Goal: Transaction & Acquisition: Purchase product/service

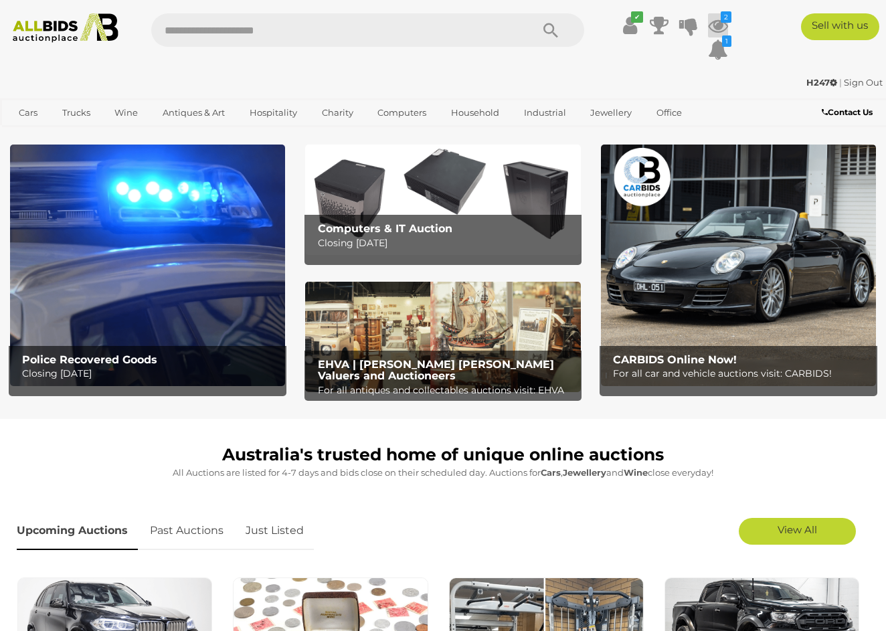
click at [717, 25] on icon at bounding box center [718, 25] width 20 height 24
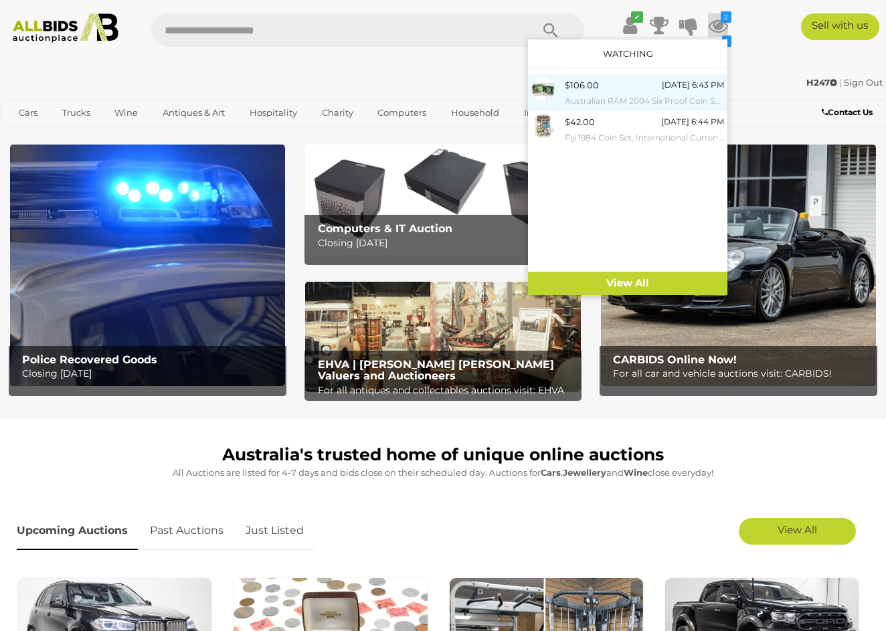
click at [644, 97] on small "Australian RAM 2004 Six Proof Coin Set, Australia's Coins with Holographic One …" at bounding box center [644, 101] width 159 height 15
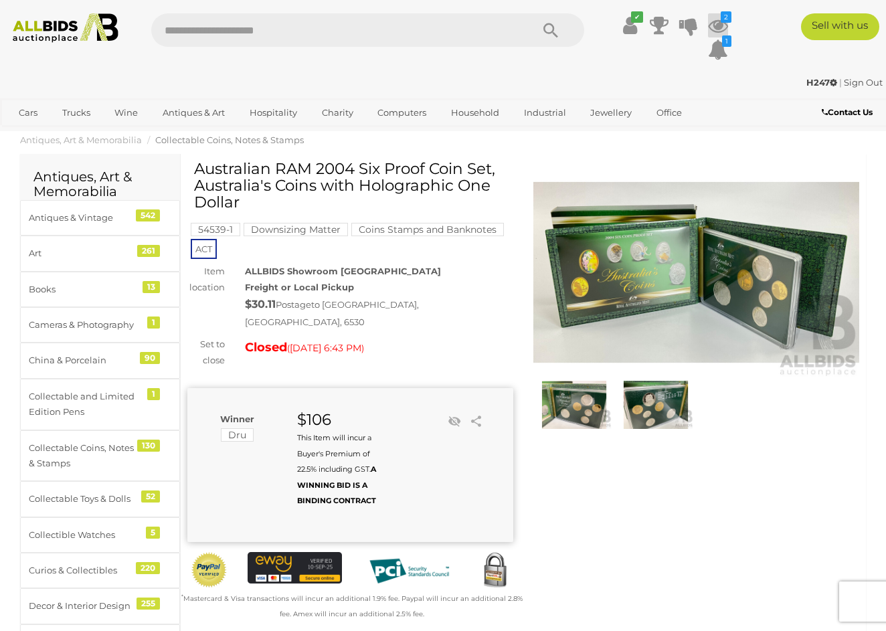
click at [719, 20] on icon at bounding box center [718, 25] width 20 height 24
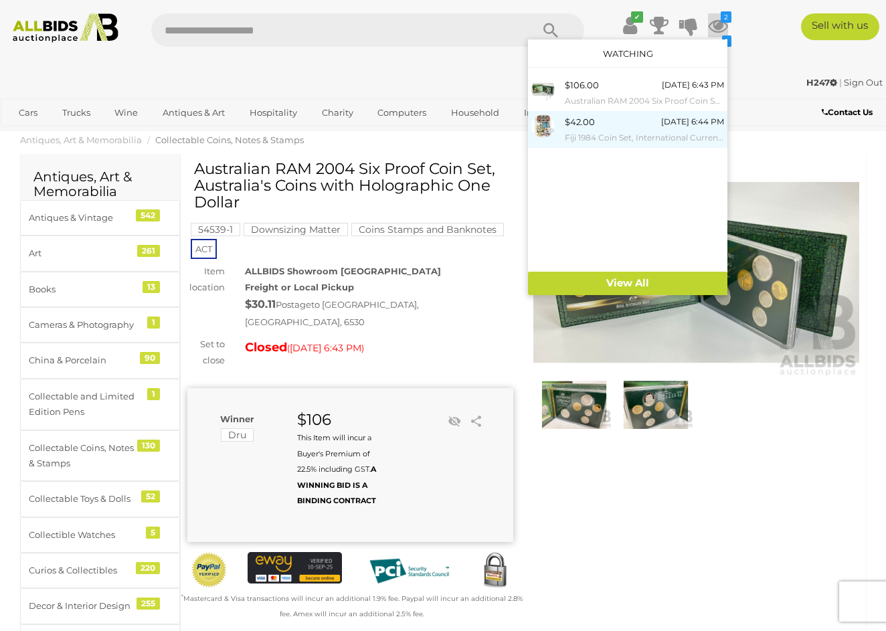
click at [618, 128] on div "$42.00 Today 6:44 PM Fiji 1984 Coin Set, International Currency with Token/meda…" at bounding box center [644, 129] width 159 height 30
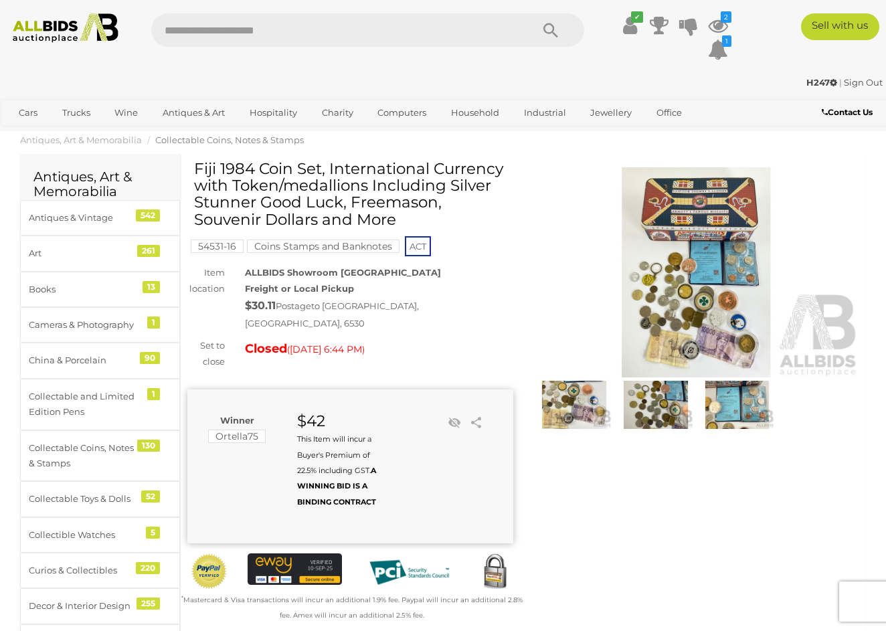
click at [680, 274] on img at bounding box center [696, 272] width 326 height 210
